Goal: Task Accomplishment & Management: Complete application form

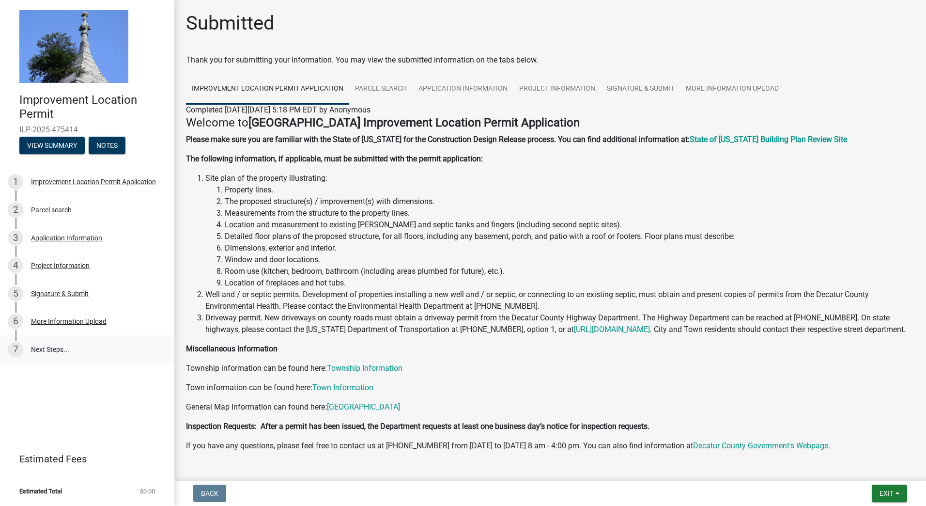
click at [40, 349] on link "7 Next Steps..." at bounding box center [87, 349] width 174 height 28
click at [889, 494] on span "Exit" at bounding box center [887, 493] width 14 height 8
click at [869, 469] on button "Save & Exit" at bounding box center [869, 467] width 78 height 23
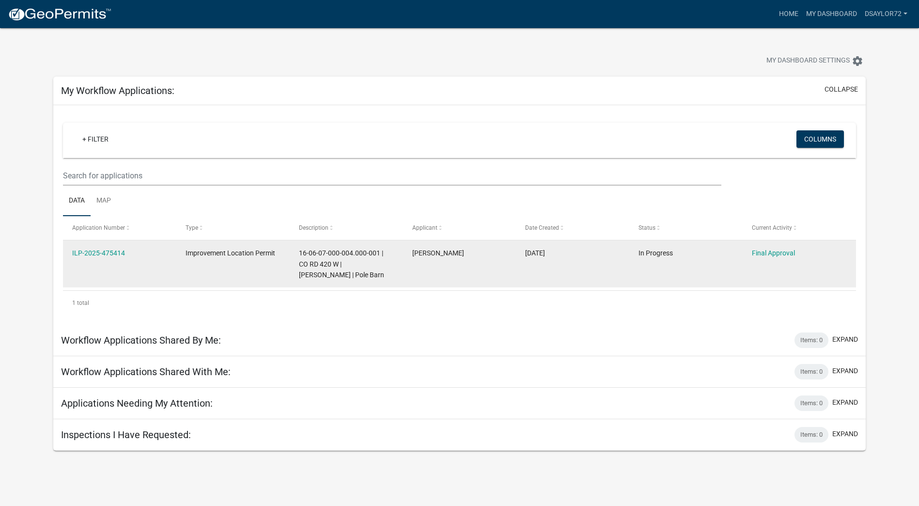
click at [103, 257] on div "ILP-2025-475414" at bounding box center [119, 253] width 94 height 11
click at [104, 252] on link "ILP-2025-475414" at bounding box center [98, 253] width 53 height 8
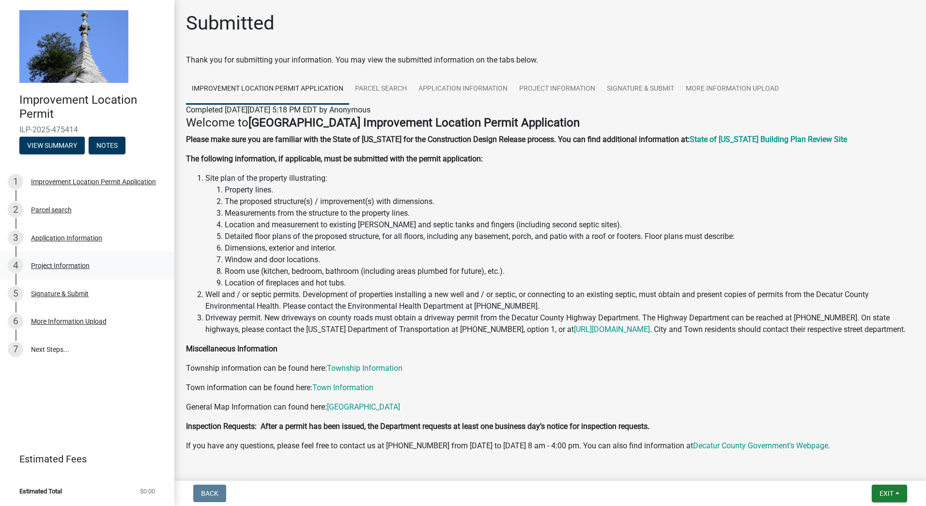
click at [37, 265] on div "Project Information" at bounding box center [60, 265] width 59 height 7
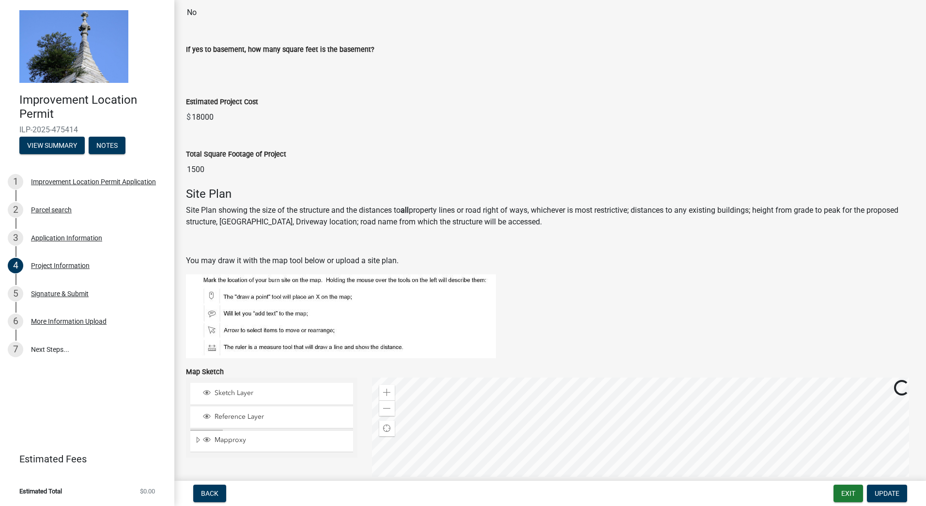
scroll to position [723, 0]
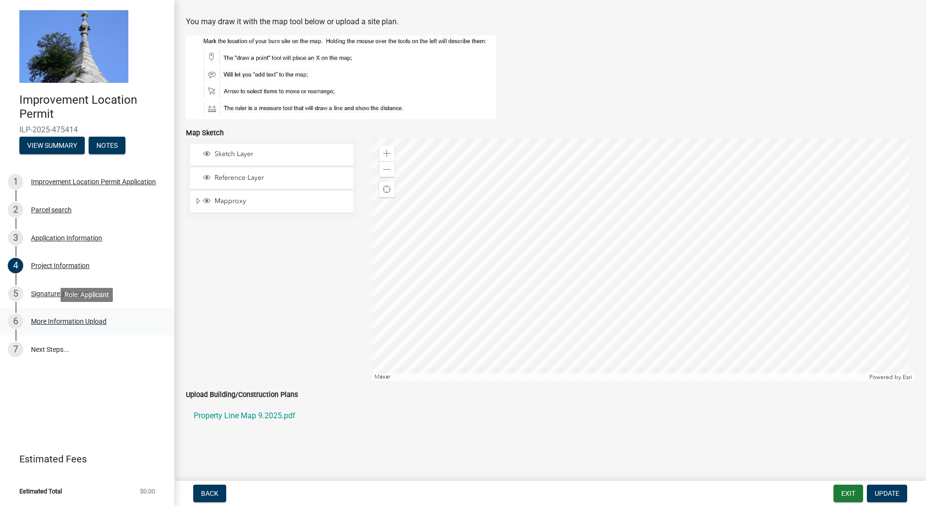
click at [88, 322] on div "More Information Upload" at bounding box center [69, 321] width 76 height 7
click at [58, 319] on div "More Information Upload" at bounding box center [69, 321] width 76 height 7
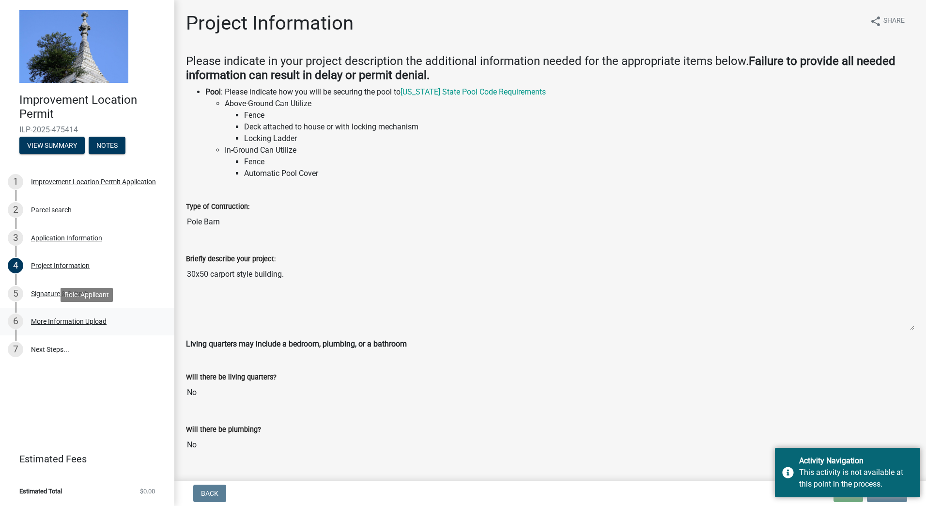
click at [59, 319] on div "More Information Upload" at bounding box center [69, 321] width 76 height 7
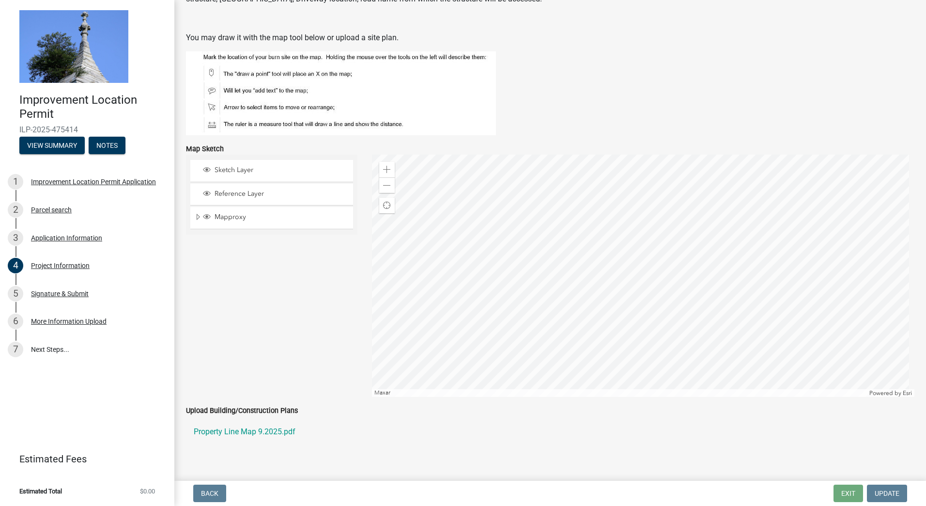
scroll to position [723, 0]
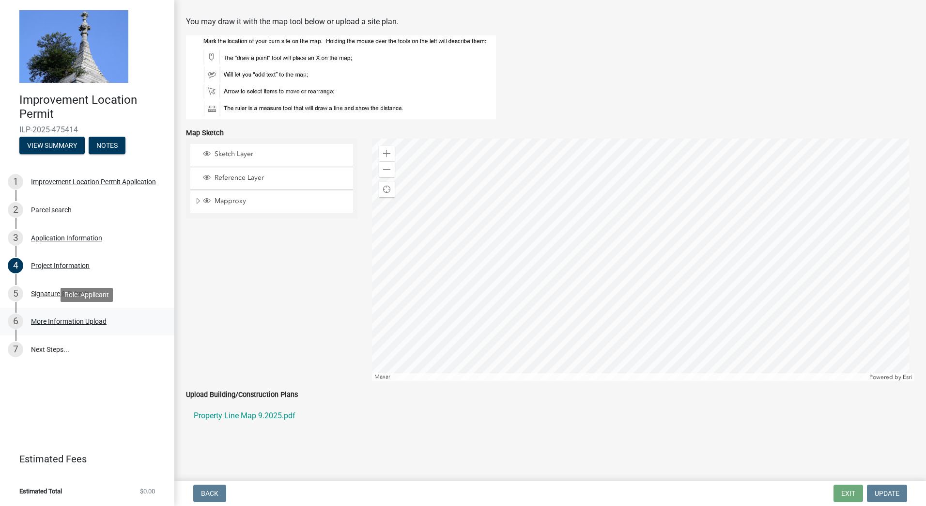
click at [99, 323] on div "More Information Upload" at bounding box center [69, 321] width 76 height 7
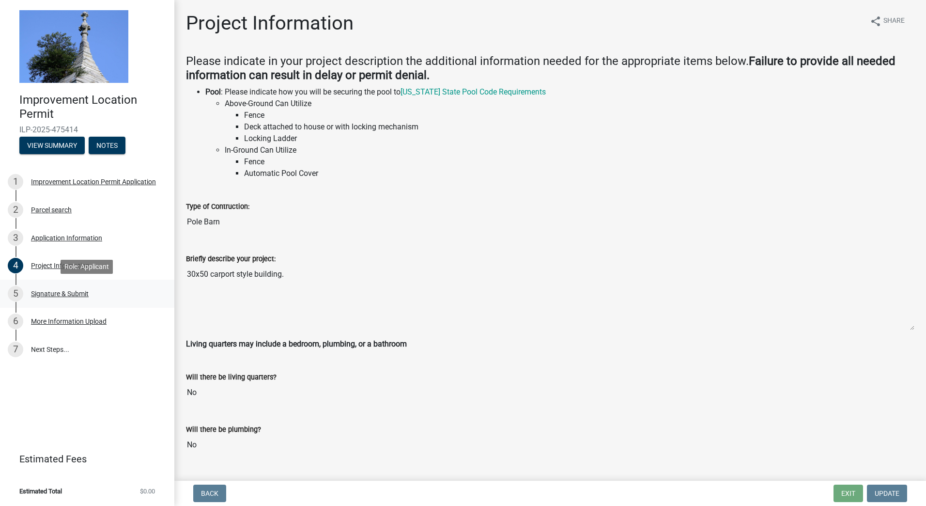
click at [44, 294] on div "Signature & Submit" at bounding box center [60, 293] width 58 height 7
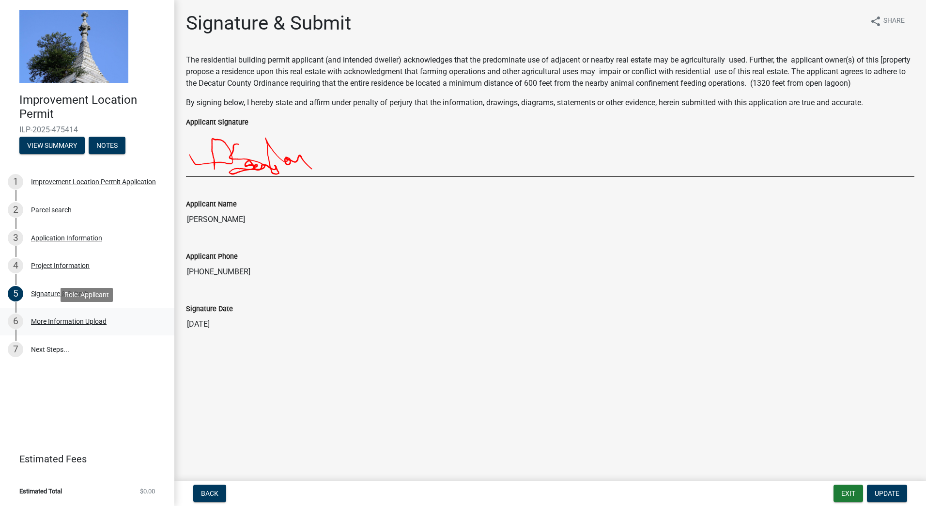
click at [44, 323] on div "More Information Upload" at bounding box center [69, 321] width 76 height 7
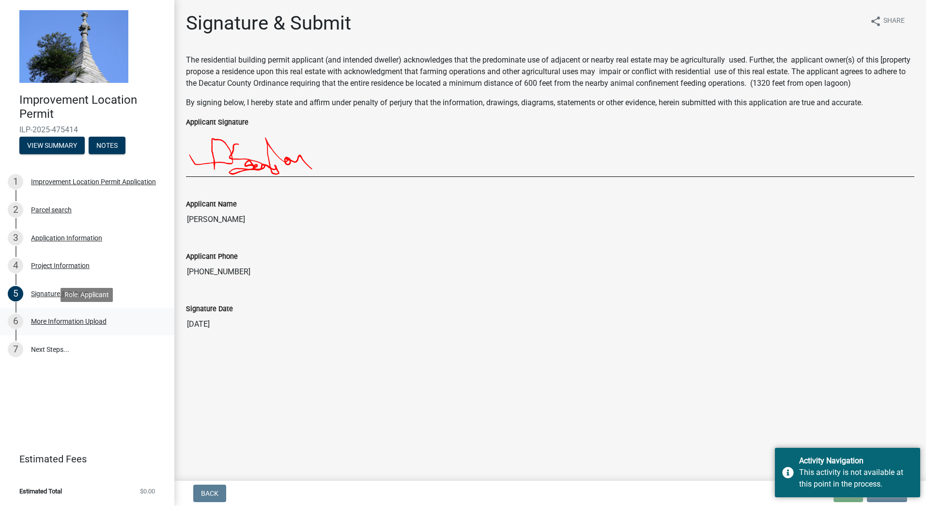
click at [72, 325] on div "More Information Upload" at bounding box center [69, 321] width 76 height 7
click at [816, 372] on main "Signature & Submit share Share The residential building permit applicant (and i…" at bounding box center [550, 238] width 752 height 477
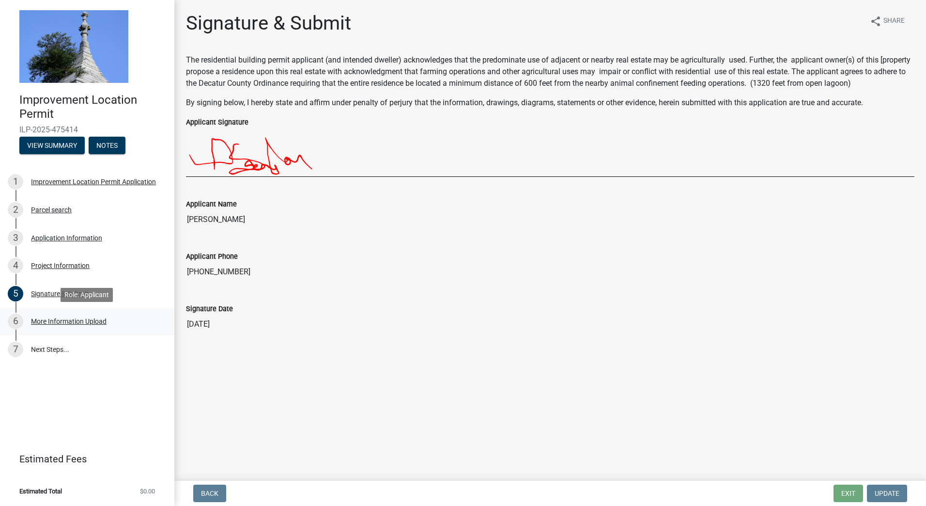
click at [69, 321] on div "More Information Upload" at bounding box center [69, 321] width 76 height 7
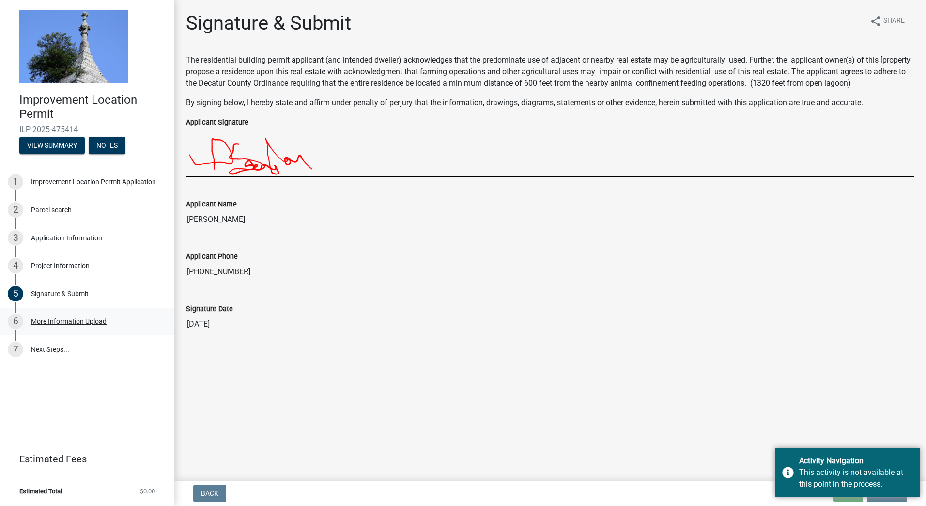
click at [16, 320] on div "6" at bounding box center [16, 321] width 16 height 16
click at [91, 320] on div "More Information Upload" at bounding box center [69, 321] width 76 height 7
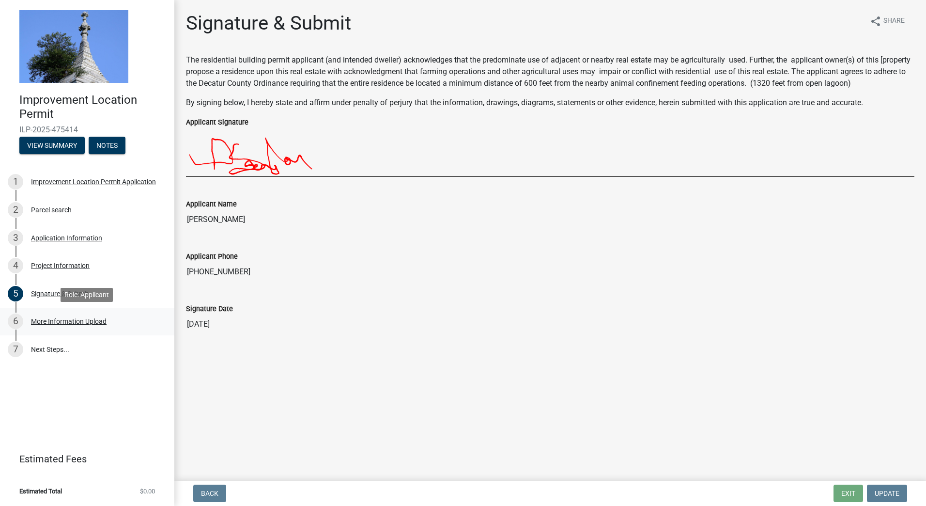
click at [62, 321] on div "More Information Upload" at bounding box center [69, 321] width 76 height 7
click at [52, 314] on div "6 More Information Upload" at bounding box center [83, 321] width 151 height 16
click at [47, 140] on button "View Summary" at bounding box center [51, 145] width 65 height 17
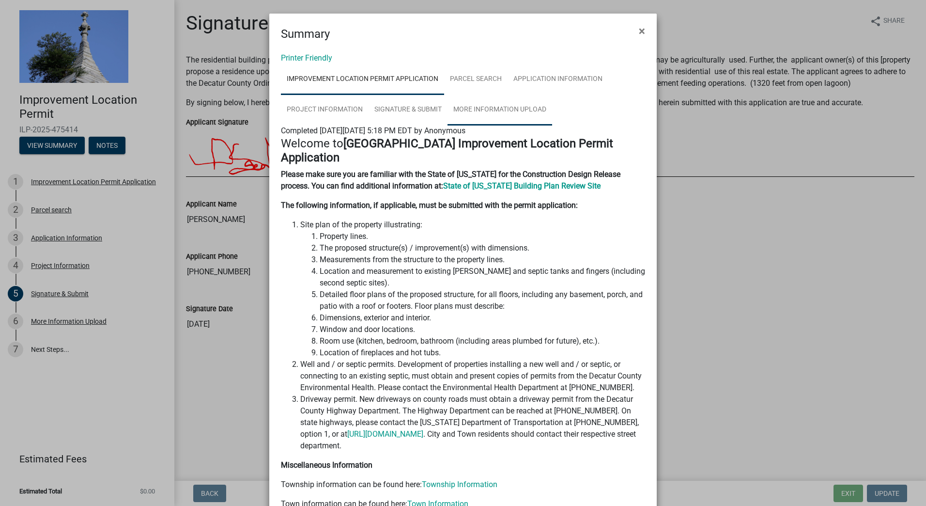
click at [493, 106] on link "More Information Upload" at bounding box center [500, 109] width 105 height 31
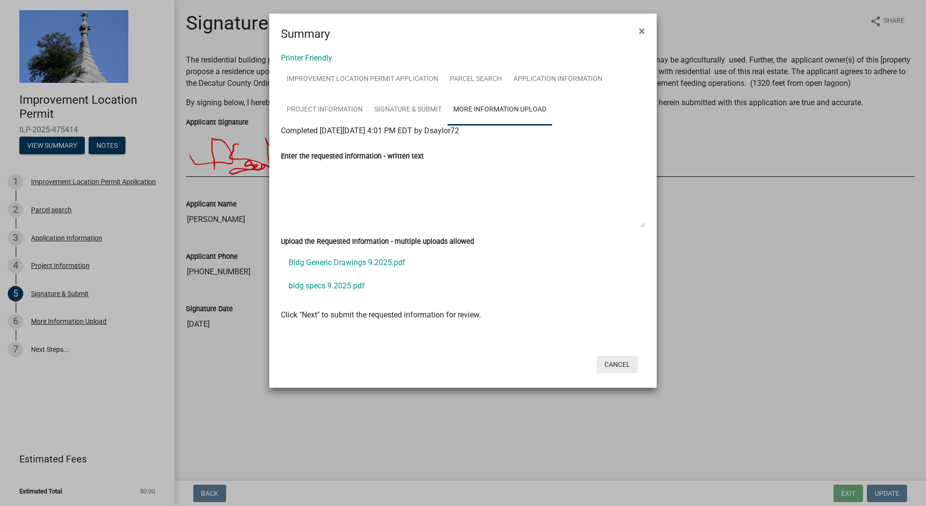
click at [619, 361] on button "Cancel" at bounding box center [617, 364] width 41 height 17
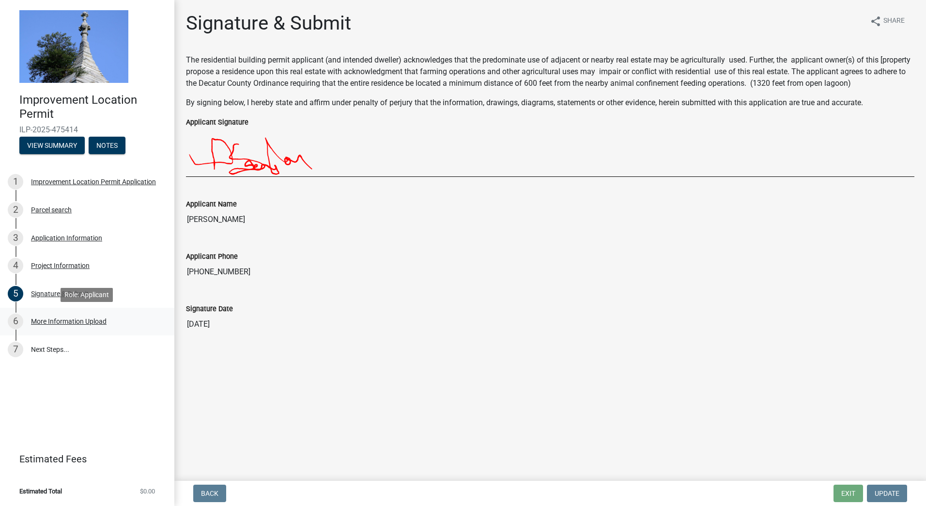
click at [79, 321] on div "More Information Upload" at bounding box center [69, 321] width 76 height 7
click at [95, 325] on div "More Information Upload" at bounding box center [69, 321] width 76 height 7
